Goal: Find contact information: Find contact information

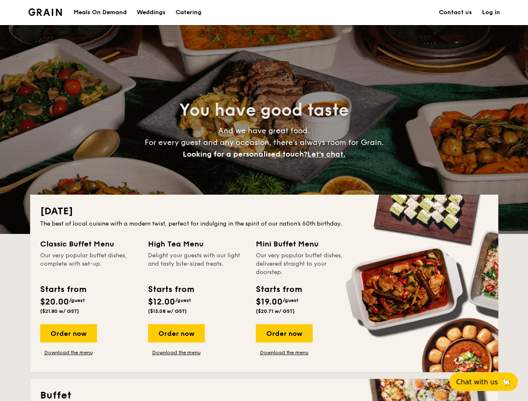
click at [264, 201] on div "[DATE] The best of local cuisine with a modern twist, perfect for indulging in …" at bounding box center [264, 284] width 468 height 178
click at [491, 13] on link "Log in" at bounding box center [491, 12] width 18 height 25
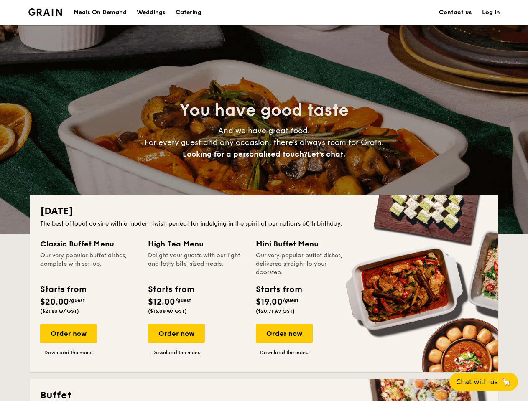
click at [329, 154] on span "Let's chat." at bounding box center [326, 154] width 38 height 9
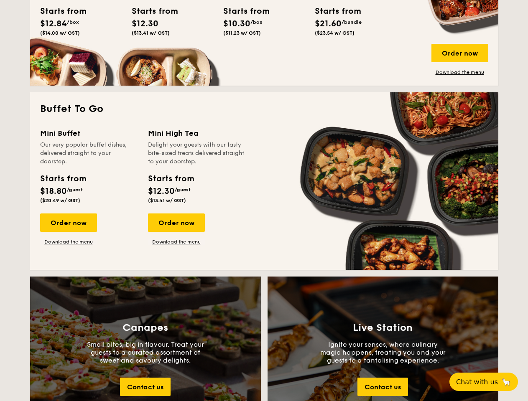
click at [488, 382] on span "Chat with us" at bounding box center [477, 382] width 42 height 8
